Goal: Transaction & Acquisition: Purchase product/service

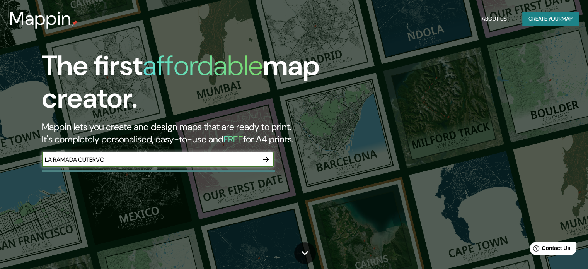
type input "LA RAMADA CUTERVO"
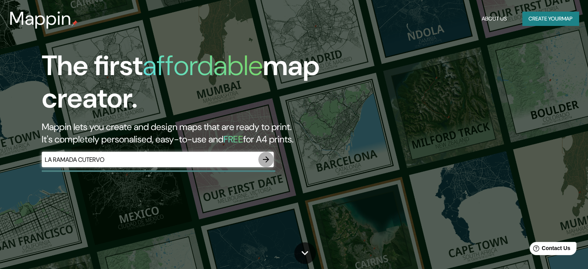
click at [265, 157] on icon "button" at bounding box center [265, 159] width 9 height 9
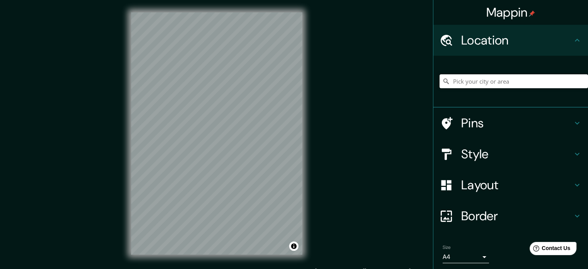
click at [477, 83] on input "Pick your city or area" at bounding box center [514, 81] width 148 height 14
type input "Ñ"
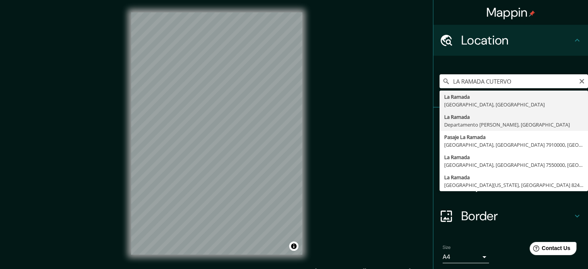
type input "La Ramada, [GEOGRAPHIC_DATA][PERSON_NAME], [GEOGRAPHIC_DATA]"
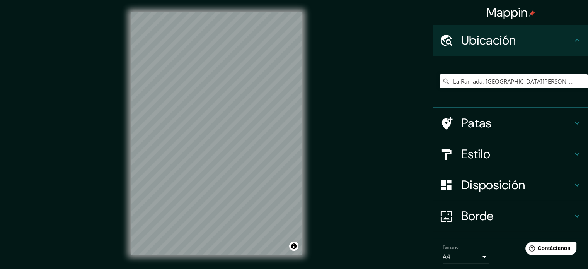
click at [392, 99] on div "Mappin Ubicación La Ramada, [GEOGRAPHIC_DATA][PERSON_NAME], [GEOGRAPHIC_DATA] P…" at bounding box center [294, 139] width 588 height 279
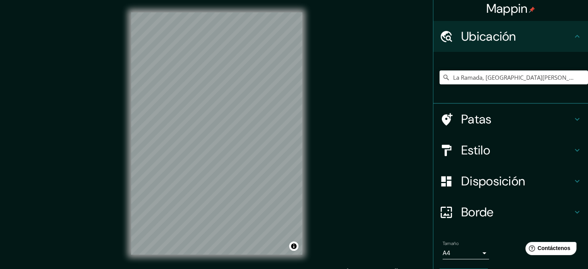
click at [481, 157] on font "Estilo" at bounding box center [475, 150] width 29 height 16
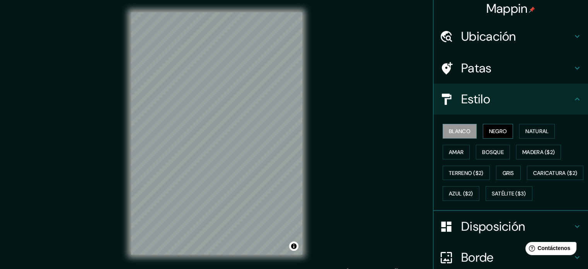
click at [495, 130] on font "Negro" at bounding box center [498, 131] width 18 height 7
click at [529, 130] on font "Natural" at bounding box center [536, 131] width 23 height 7
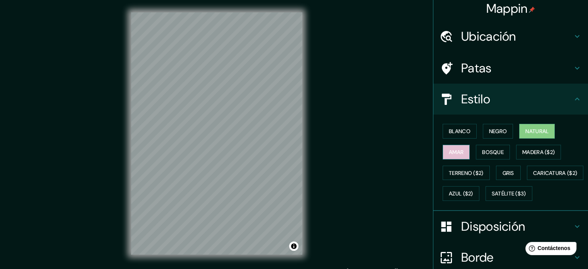
click at [456, 153] on font "Amar" at bounding box center [456, 151] width 15 height 7
click at [484, 150] on font "Bosque" at bounding box center [493, 151] width 22 height 7
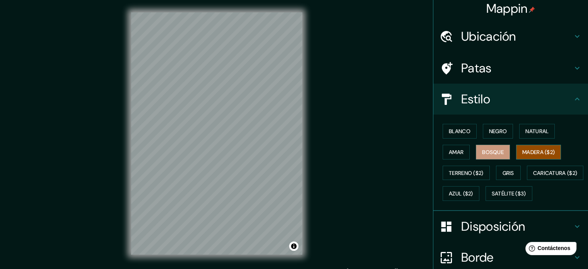
click at [532, 147] on font "Madera ($2)" at bounding box center [538, 152] width 32 height 10
click at [450, 176] on font "Terreno ($2)" at bounding box center [466, 173] width 35 height 10
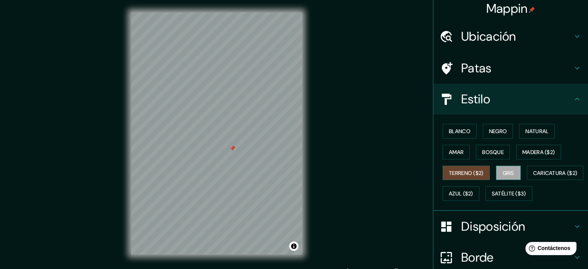
click at [503, 169] on font "Gris" at bounding box center [509, 172] width 12 height 7
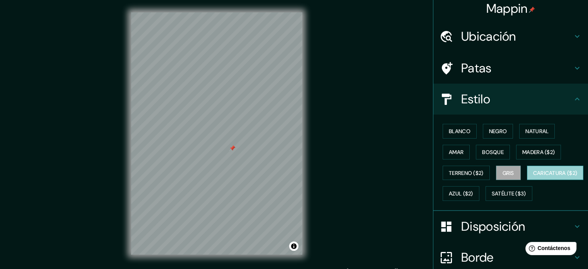
click at [533, 176] on font "Caricatura ($2)" at bounding box center [555, 172] width 44 height 7
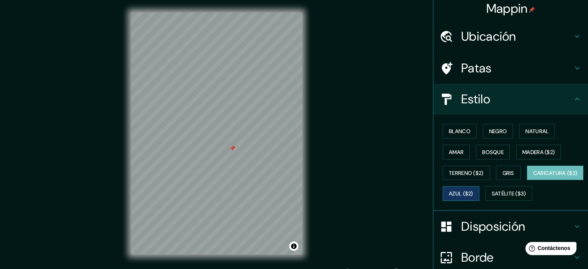
click at [473, 190] on font "Azul ($2)" at bounding box center [461, 193] width 24 height 7
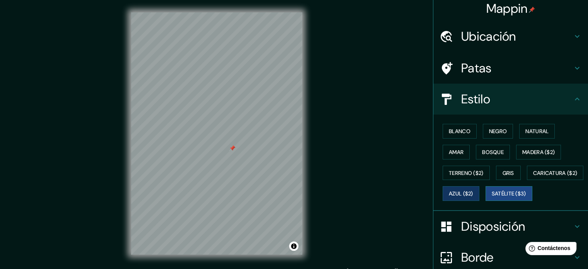
click at [492, 197] on font "Satélite ($3)" at bounding box center [509, 193] width 34 height 7
click at [538, 149] on font "Madera ($2)" at bounding box center [538, 151] width 32 height 7
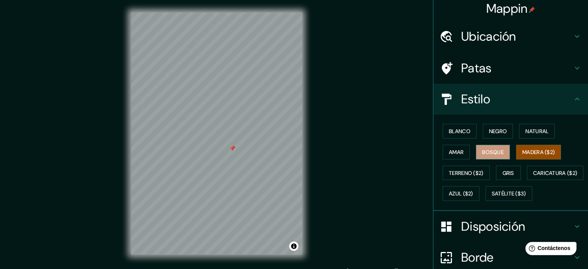
click at [483, 156] on button "Bosque" at bounding box center [493, 152] width 34 height 15
click at [530, 147] on font "Madera ($2)" at bounding box center [538, 152] width 32 height 10
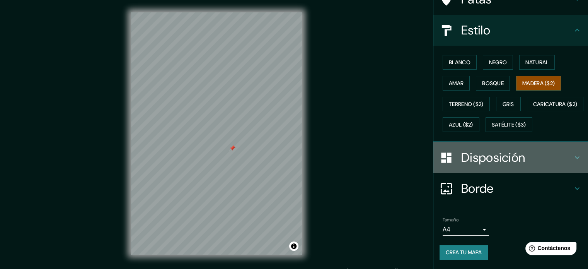
click at [525, 164] on h4 "Disposición" at bounding box center [516, 157] width 111 height 15
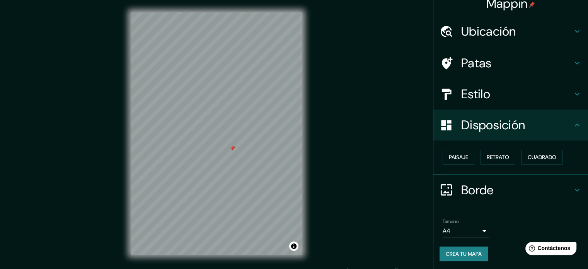
scroll to position [9, 0]
click at [492, 183] on h4 "Borde" at bounding box center [516, 189] width 111 height 15
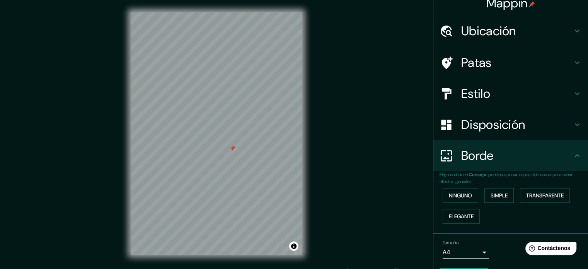
scroll to position [31, 0]
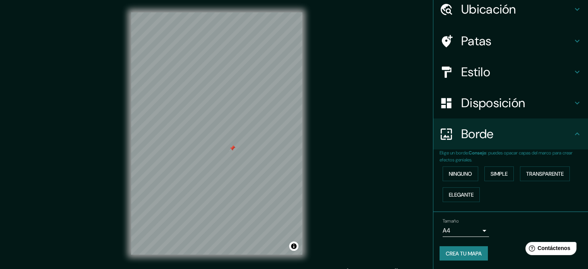
click at [476, 232] on body "Mappin Ubicación La Ramada, [GEOGRAPHIC_DATA][PERSON_NAME], [GEOGRAPHIC_DATA] P…" at bounding box center [294, 134] width 588 height 269
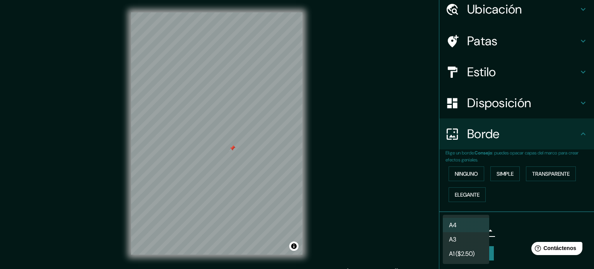
click at [508, 231] on div at bounding box center [297, 134] width 594 height 269
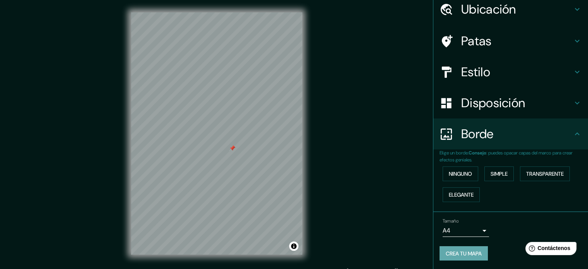
click at [466, 257] on font "Crea tu mapa" at bounding box center [464, 253] width 36 height 10
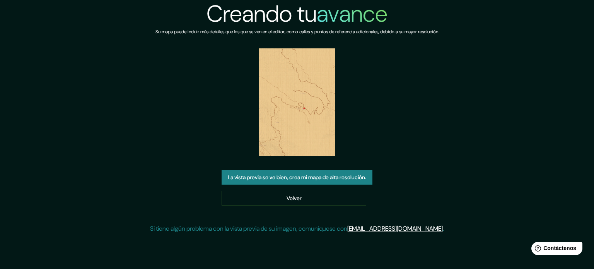
click at [301, 120] on img at bounding box center [297, 101] width 76 height 107
drag, startPoint x: 301, startPoint y: 120, endPoint x: 496, endPoint y: 161, distance: 199.5
click at [496, 161] on div "Creando tu avance Su mapa puede incluir más detalles que los que se ven en el e…" at bounding box center [297, 119] width 594 height 239
click at [346, 177] on font "La vista previa se ve bien, crea mi mapa de alta resolución." at bounding box center [297, 177] width 138 height 7
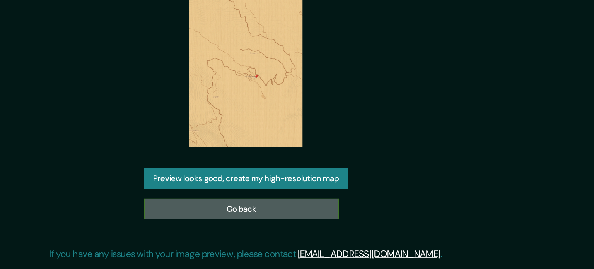
click at [319, 192] on link "Go back" at bounding box center [294, 197] width 130 height 14
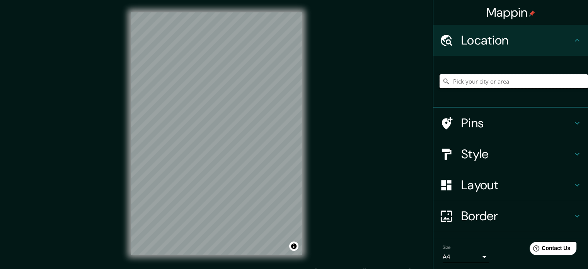
click at [486, 85] on input "Pick your city or area" at bounding box center [514, 81] width 148 height 14
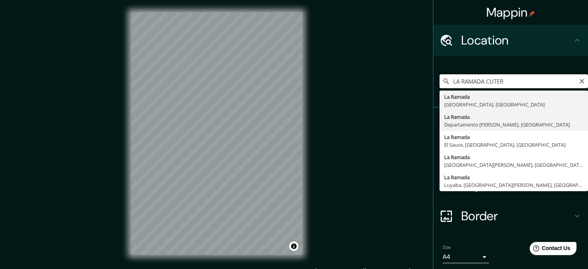
type input "La Ramada, [GEOGRAPHIC_DATA][PERSON_NAME], [GEOGRAPHIC_DATA]"
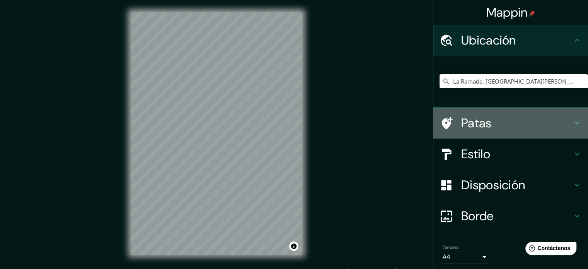
click at [497, 120] on h4 "Patas" at bounding box center [516, 122] width 111 height 15
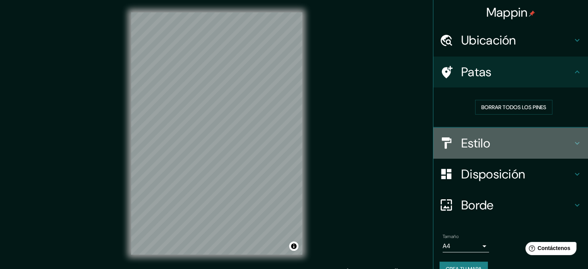
click at [520, 146] on h4 "Estilo" at bounding box center [516, 142] width 111 height 15
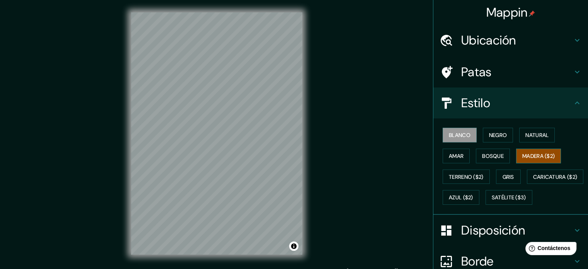
click at [541, 153] on font "Madera ($2)" at bounding box center [538, 155] width 32 height 7
click at [488, 156] on font "Bosque" at bounding box center [493, 155] width 22 height 7
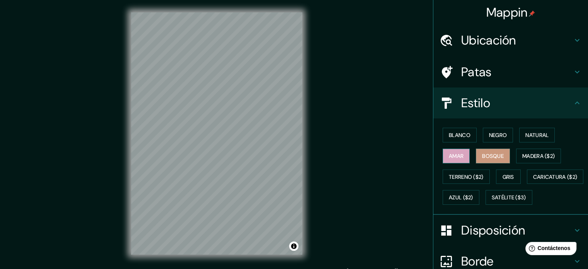
click at [459, 156] on button "Amar" at bounding box center [456, 155] width 27 height 15
click at [493, 153] on font "Bosque" at bounding box center [493, 155] width 22 height 7
click at [304, 142] on div "© Mapbox © OpenStreetMap Improve this map" at bounding box center [217, 133] width 196 height 267
click at [451, 160] on font "Amar" at bounding box center [456, 156] width 15 height 10
click at [525, 137] on font "Natural" at bounding box center [536, 134] width 23 height 7
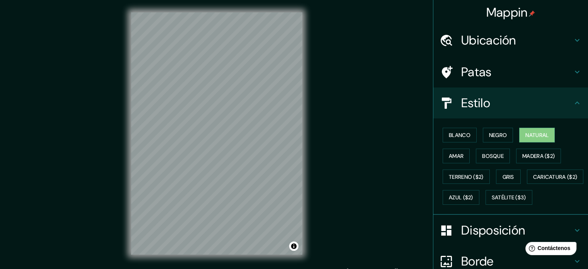
click at [307, 101] on div "© Mapbox © OpenStreetMap Improve this map" at bounding box center [217, 133] width 196 height 267
click at [526, 152] on font "Madera ($2)" at bounding box center [538, 155] width 32 height 7
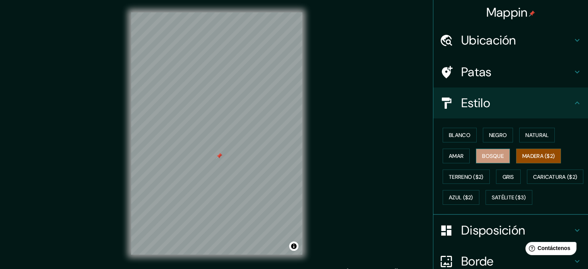
click at [484, 149] on button "Bosque" at bounding box center [493, 155] width 34 height 15
click at [449, 157] on font "Amar" at bounding box center [456, 155] width 15 height 7
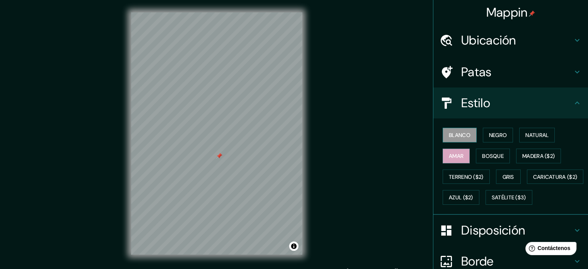
click at [449, 136] on font "Blanco" at bounding box center [460, 134] width 22 height 7
click at [500, 134] on font "Negro" at bounding box center [498, 134] width 18 height 7
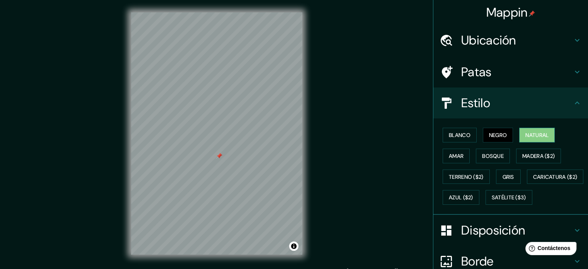
click at [537, 136] on font "Natural" at bounding box center [536, 134] width 23 height 7
click at [449, 131] on font "Blanco" at bounding box center [460, 134] width 22 height 7
